Goal: Information Seeking & Learning: Understand process/instructions

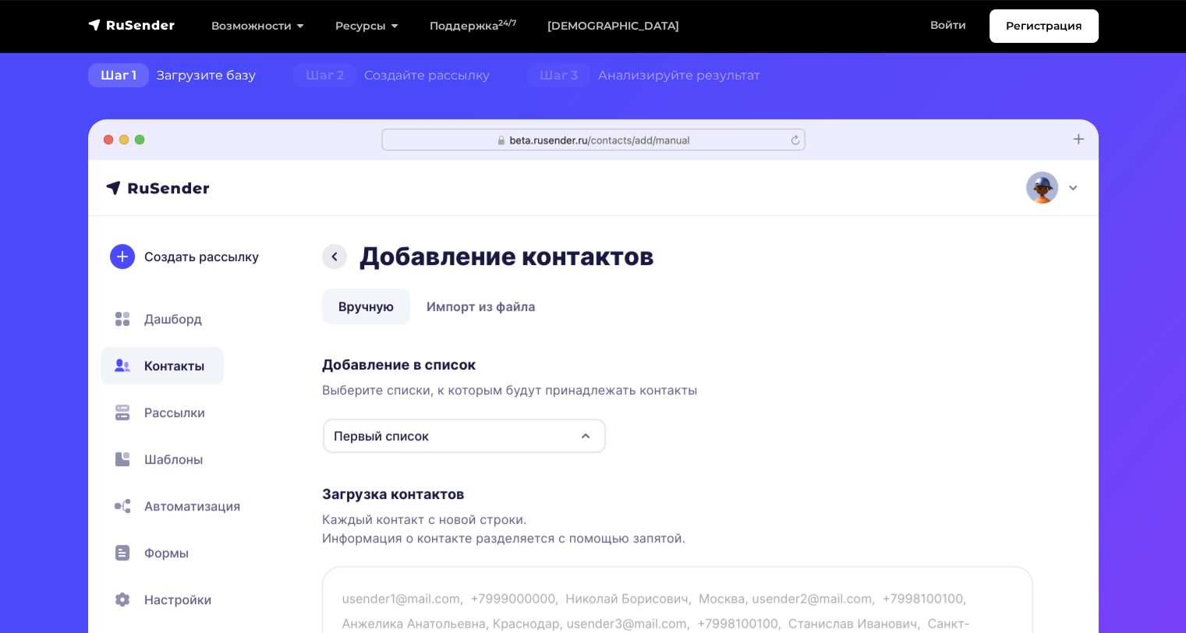
scroll to position [468, 0]
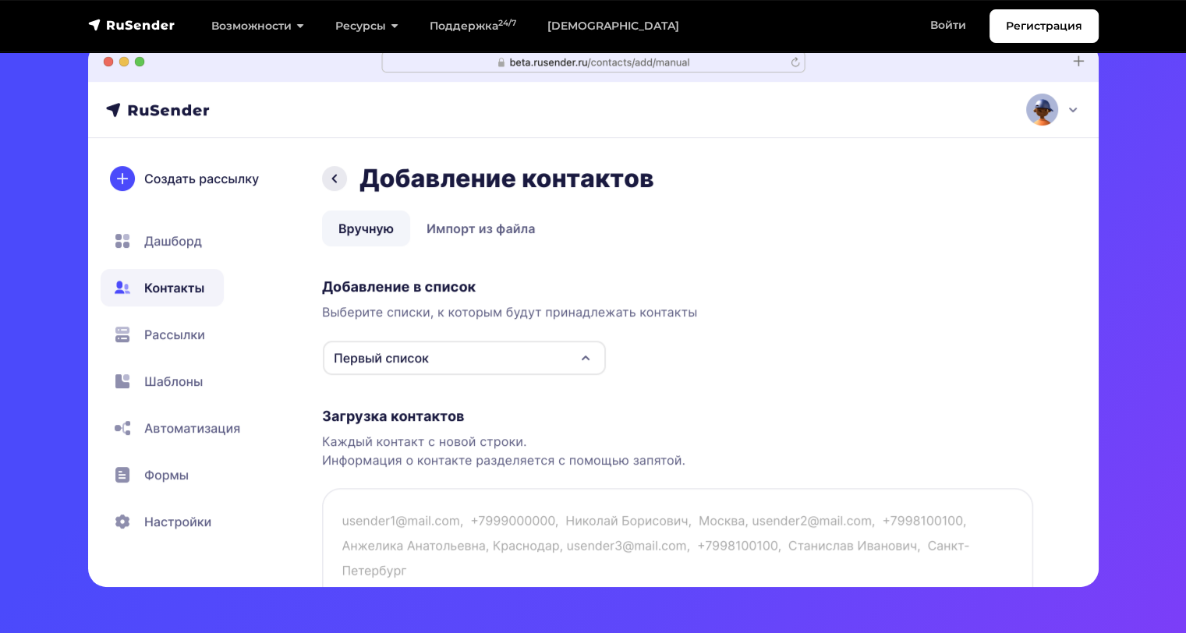
click at [523, 360] on img at bounding box center [593, 314] width 1011 height 546
click at [566, 356] on img at bounding box center [593, 314] width 1011 height 546
click at [577, 356] on img at bounding box center [593, 314] width 1011 height 546
click at [586, 359] on img at bounding box center [593, 314] width 1011 height 546
click at [148, 334] on img at bounding box center [593, 314] width 1011 height 546
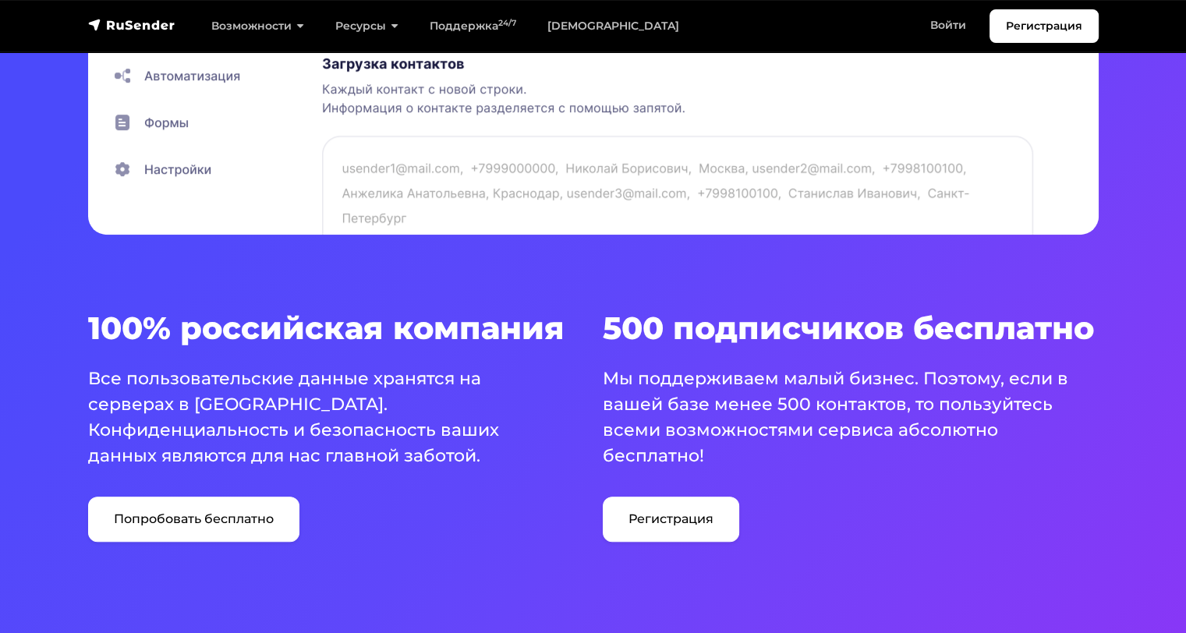
scroll to position [858, 0]
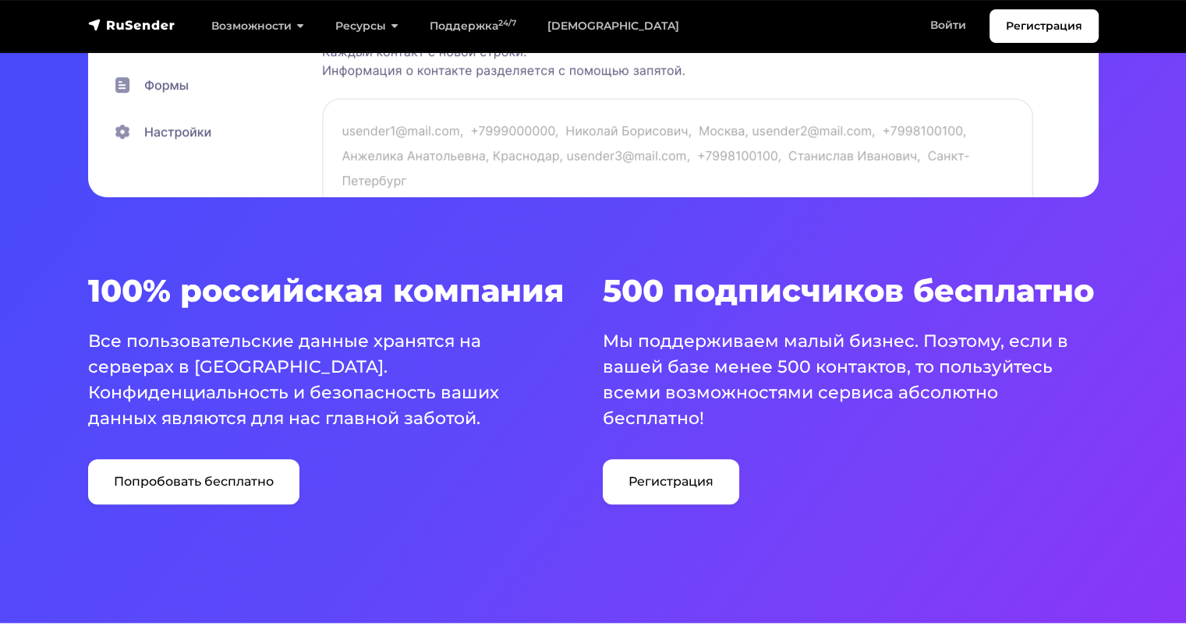
click at [575, 294] on h3 "100% российская компания" at bounding box center [336, 290] width 496 height 37
click at [486, 370] on p "Все пользовательские данные хранятся на серверах в Российской Федерации. Конфид…" at bounding box center [326, 379] width 477 height 103
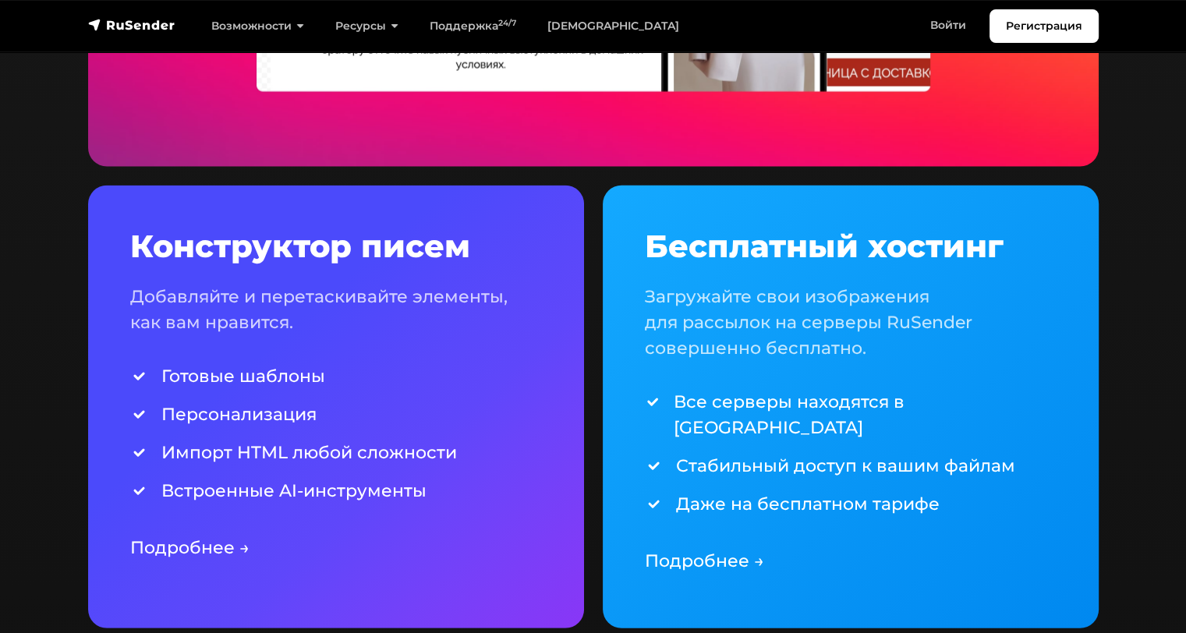
scroll to position [3665, 0]
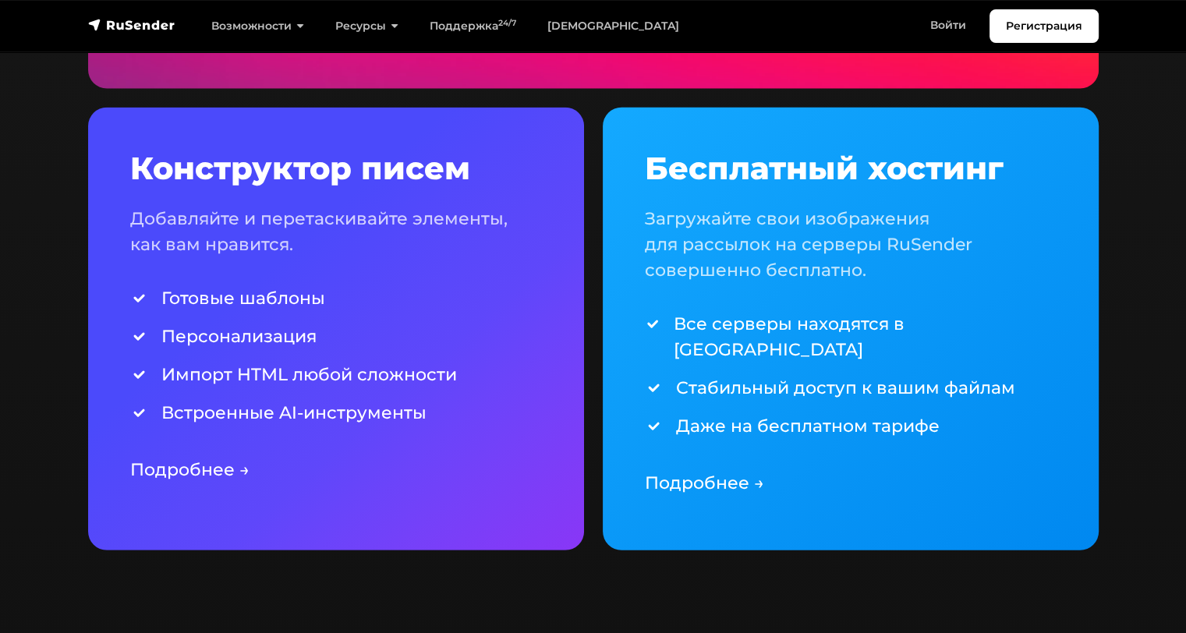
click at [207, 468] on link "Подробнее →" at bounding box center [189, 469] width 119 height 21
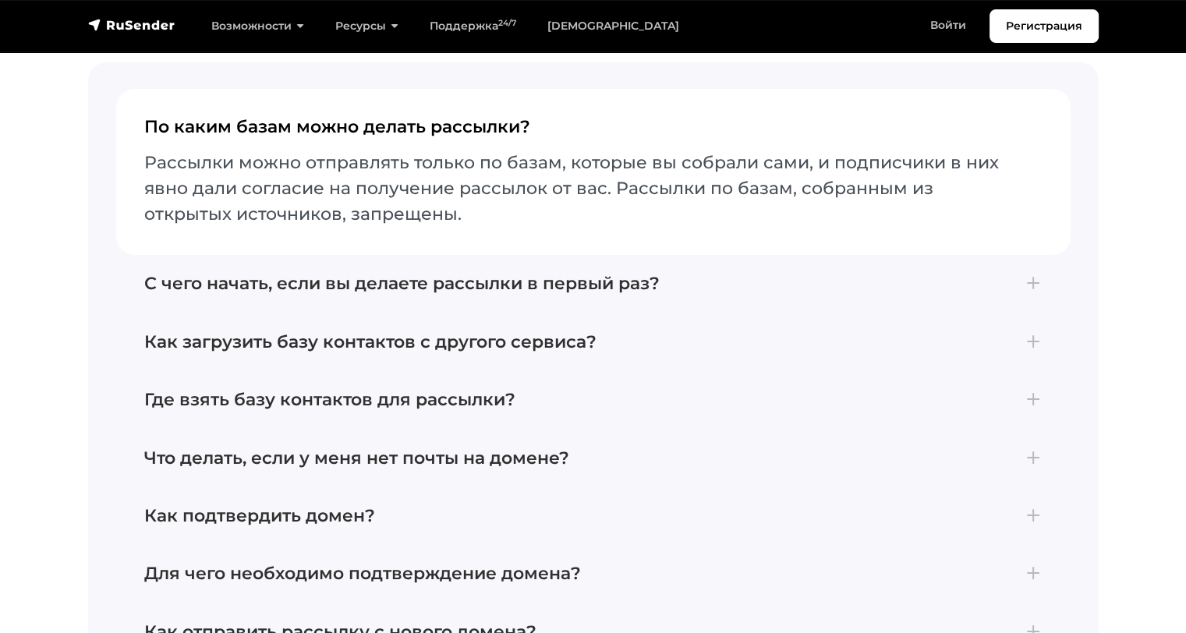
scroll to position [5692, 0]
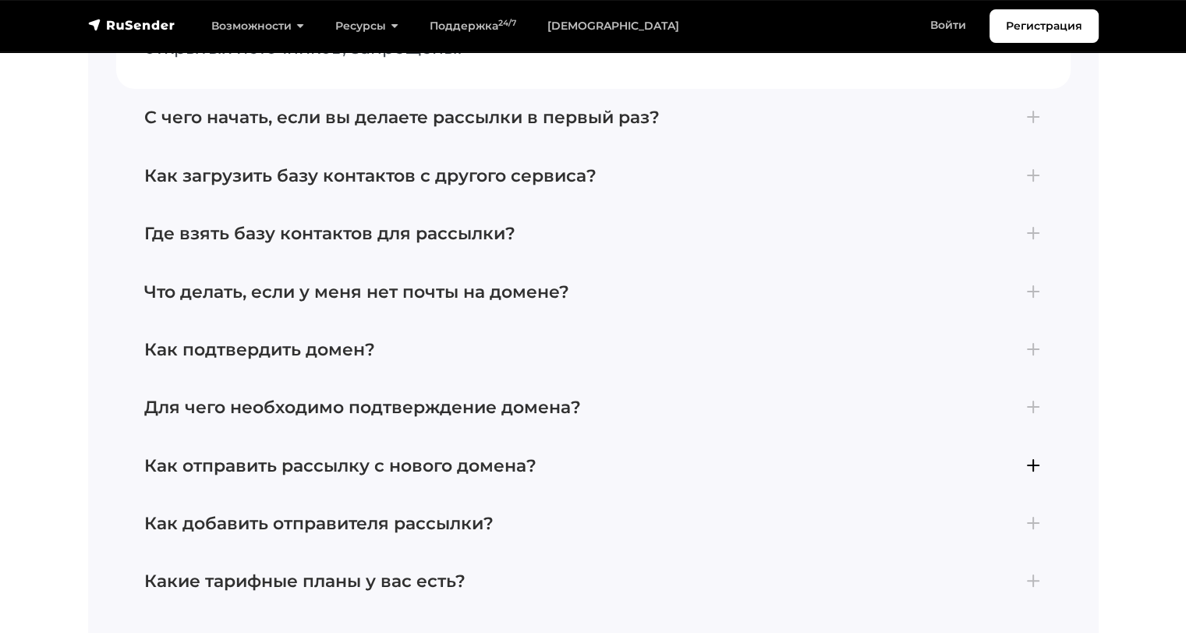
click at [922, 437] on button "Как отправить рассылку с нового домена? Если вы впервые создали почту на домене…" at bounding box center [593, 466] width 954 height 58
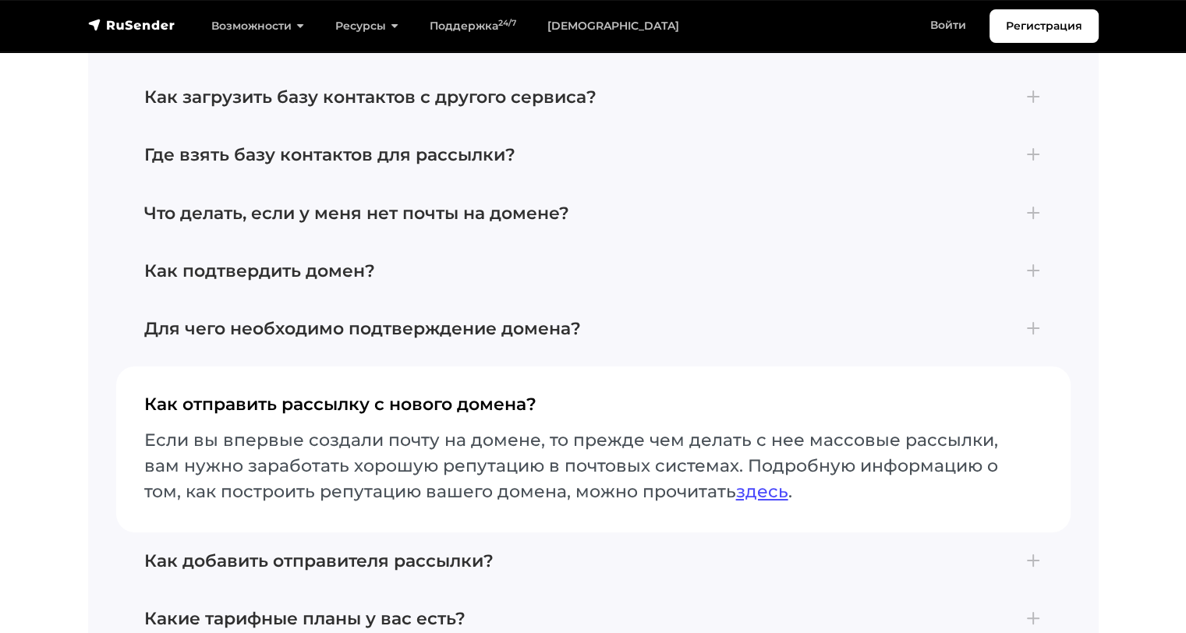
scroll to position [5655, 0]
click at [811, 319] on h4 "Для чего необходимо подтверждение домена?" at bounding box center [593, 329] width 898 height 20
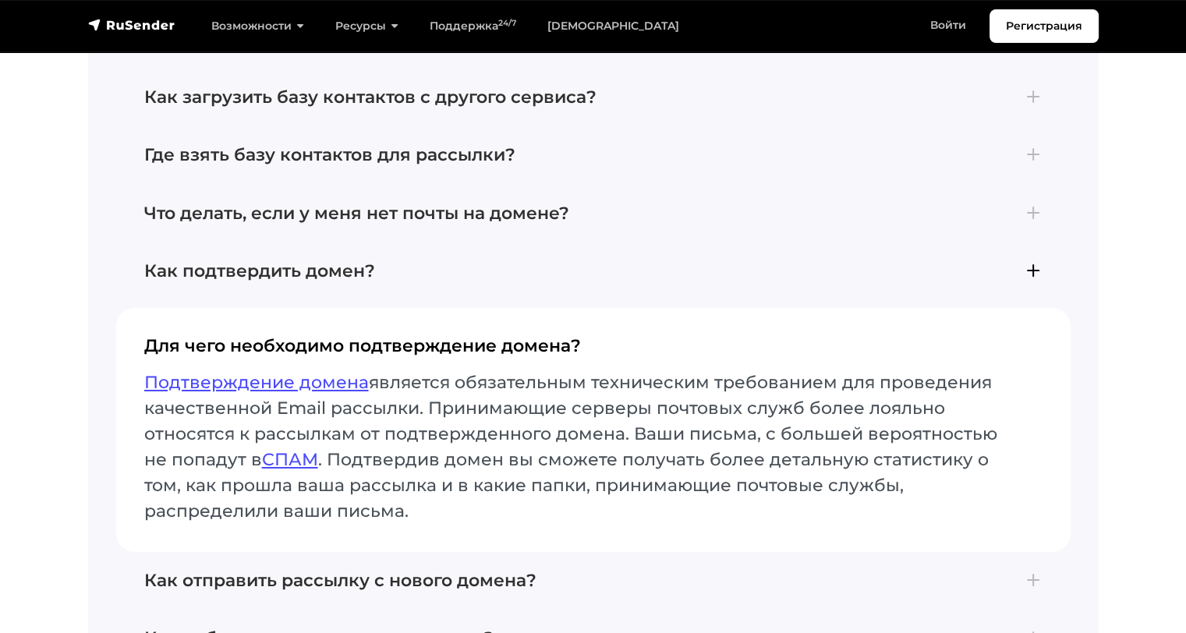
click at [751, 243] on button "Как подтвердить домен? Для подтверждения домена добавьте его в разделе Отправит…" at bounding box center [593, 272] width 954 height 58
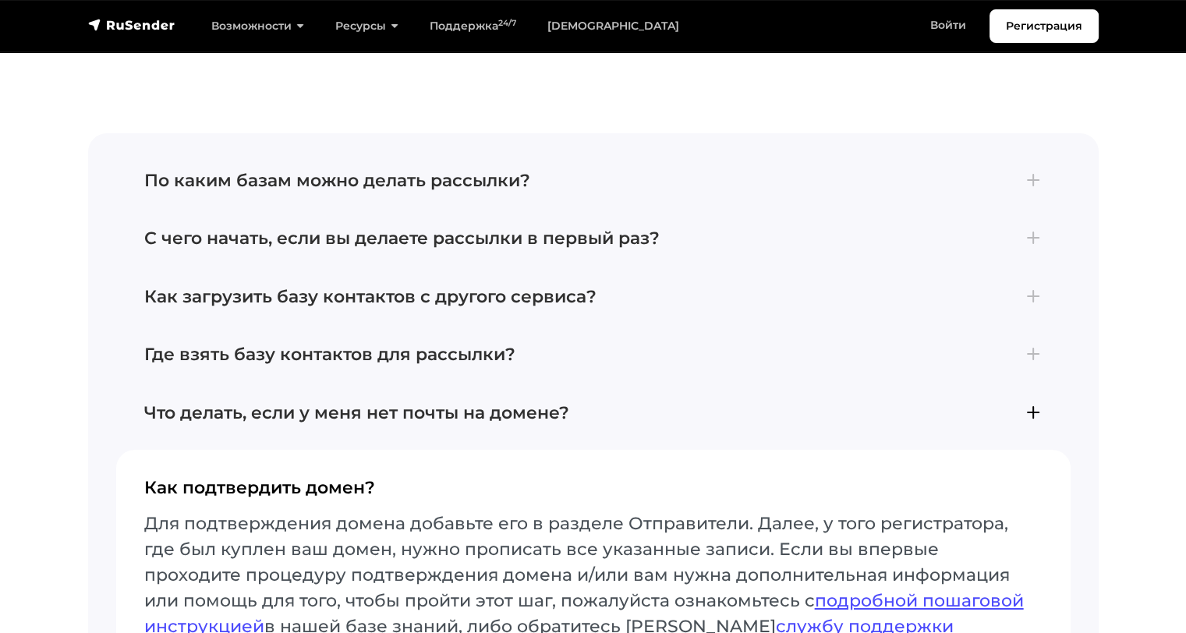
scroll to position [5421, 0]
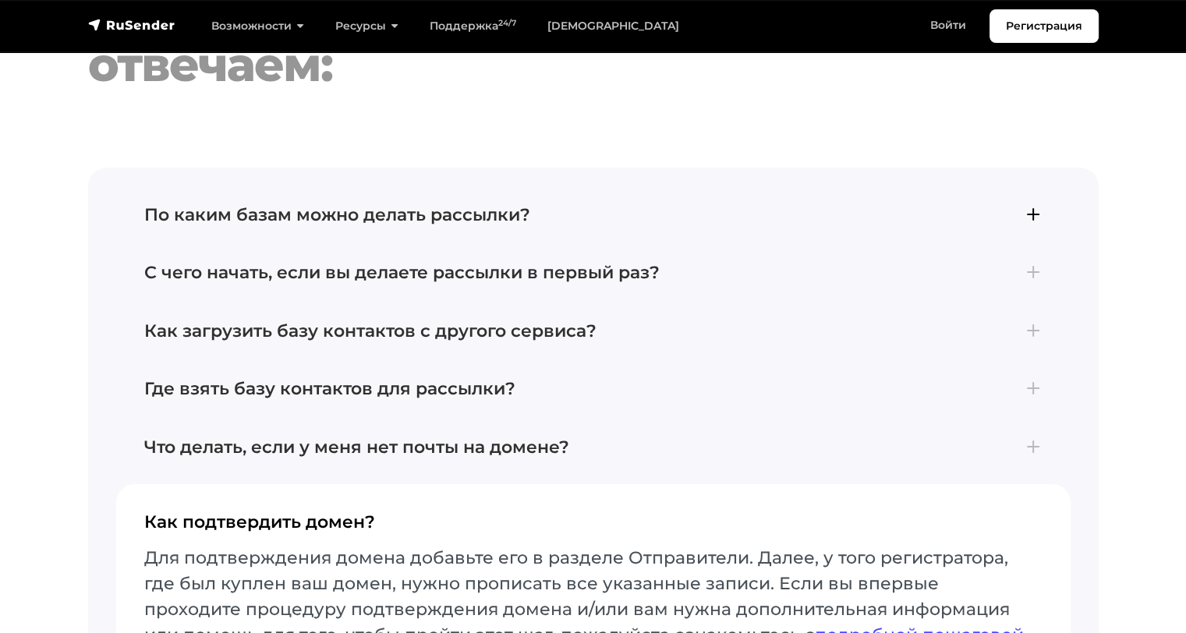
click at [639, 186] on button "По каким базам можно делать рассылки? Рассылки можно отправлять только по базам…" at bounding box center [593, 215] width 954 height 58
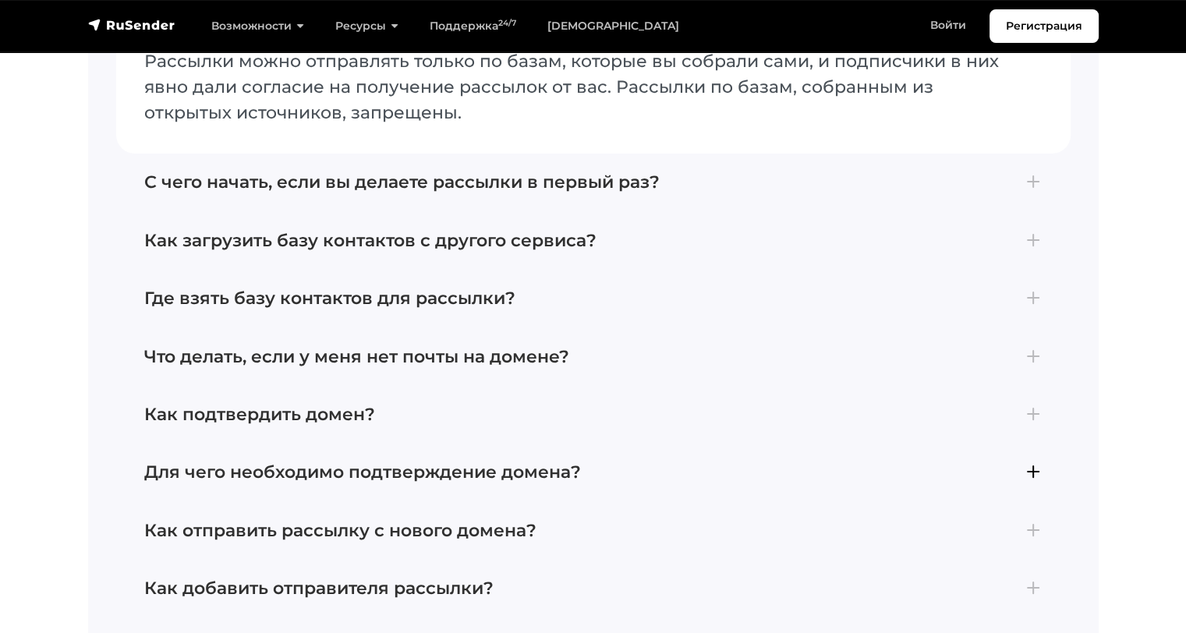
scroll to position [5655, 0]
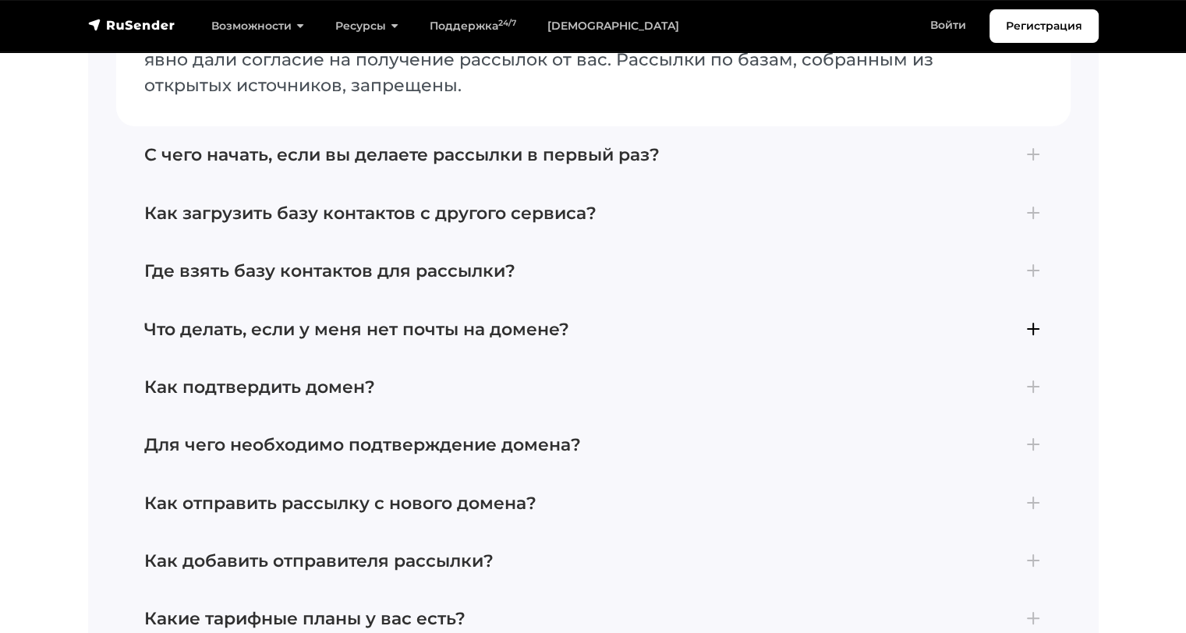
click at [674, 320] on h4 "Что делать, если у меня нет почты на домене?" at bounding box center [593, 330] width 898 height 20
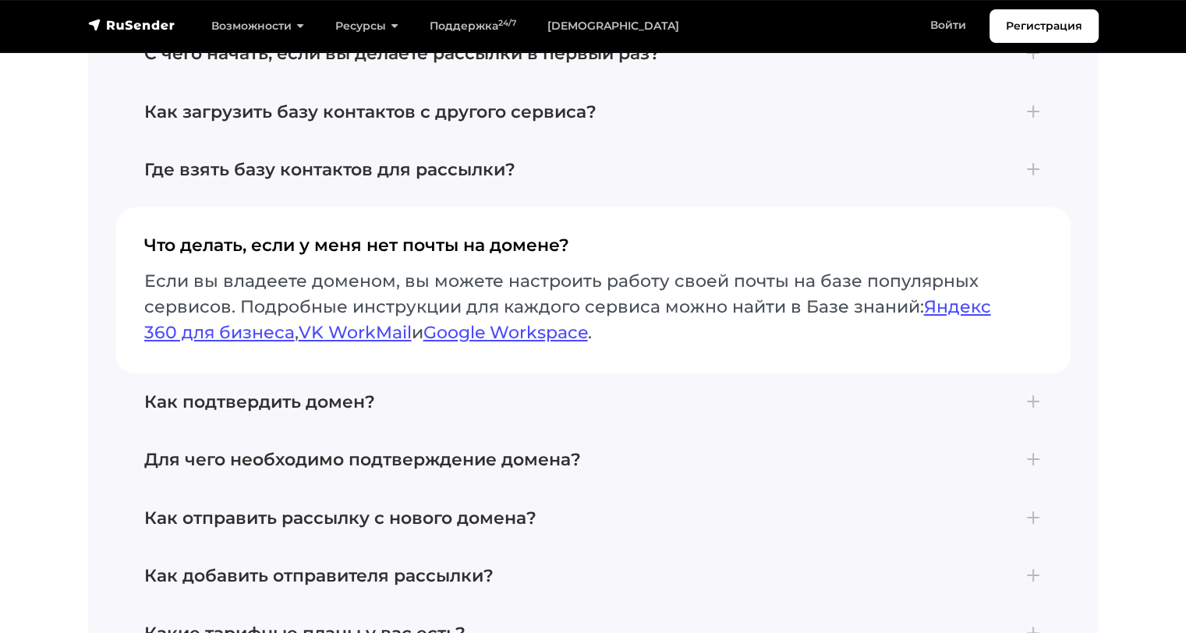
scroll to position [5638, 0]
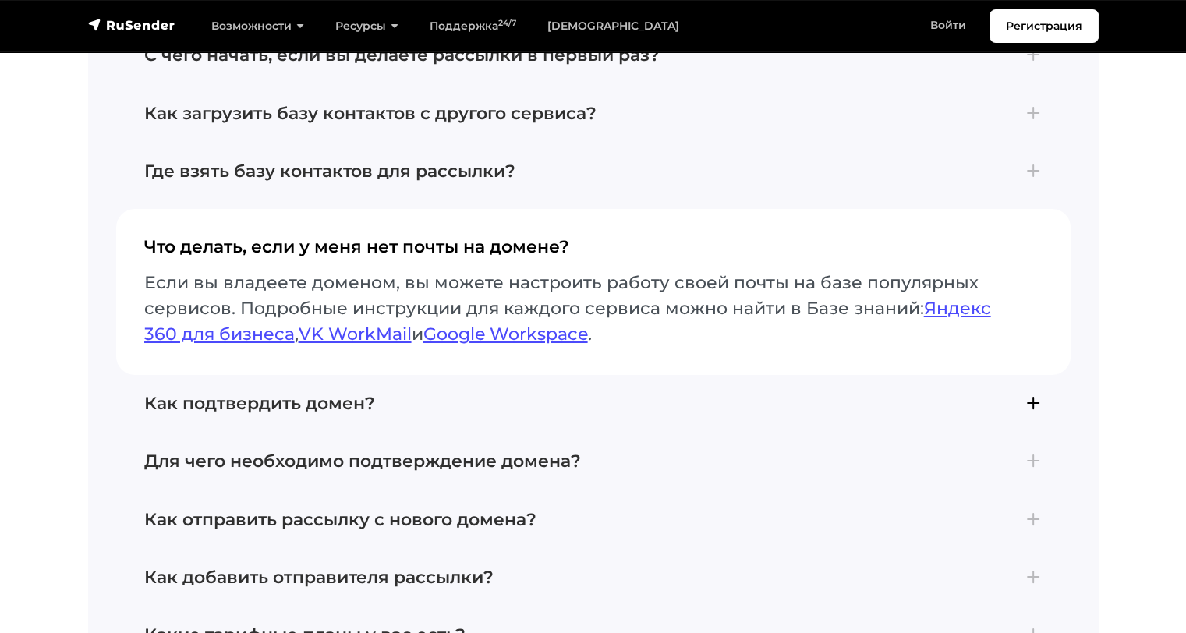
click at [717, 375] on button "Как подтвердить домен? Для подтверждения домена добавьте его в разделе Отправит…" at bounding box center [593, 404] width 954 height 58
